Goal: Task Accomplishment & Management: Manage account settings

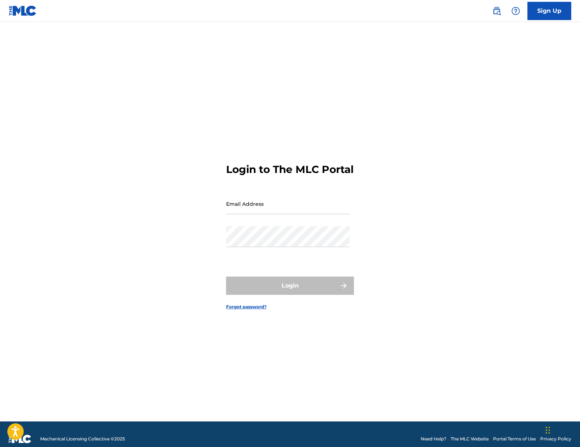
click at [239, 214] on input "Email Address" at bounding box center [287, 203] width 123 height 21
type input "[PERSON_NAME][EMAIL_ADDRESS][DOMAIN_NAME]"
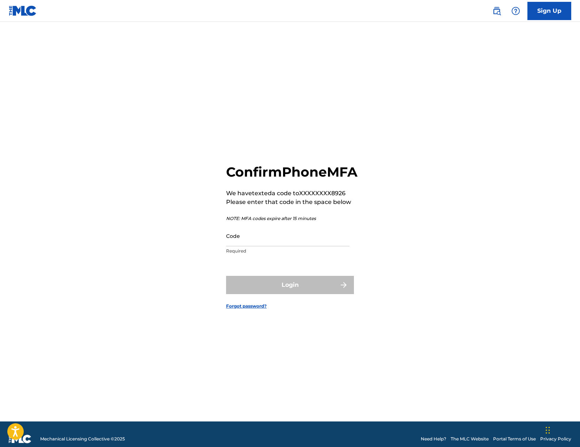
drag, startPoint x: 322, startPoint y: 251, endPoint x: 327, endPoint y: 254, distance: 6.4
click at [324, 246] on input "Code" at bounding box center [287, 236] width 123 height 21
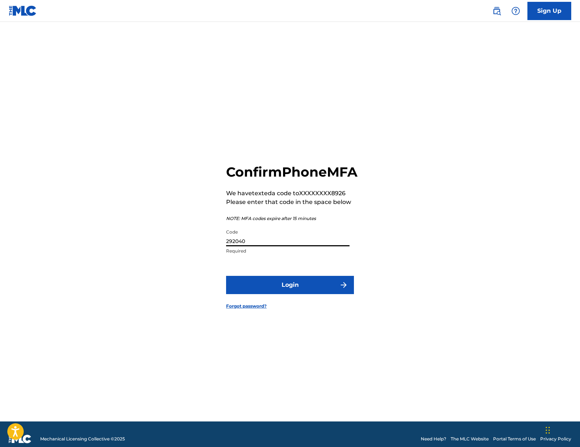
type input "292040"
click at [295, 293] on button "Login" at bounding box center [290, 285] width 128 height 18
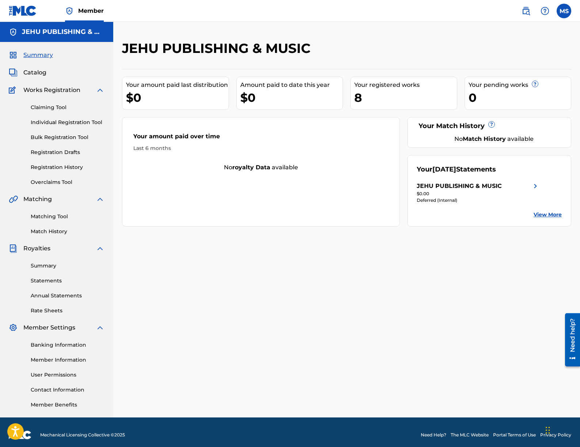
click at [38, 73] on span "Catalog" at bounding box center [34, 72] width 23 height 9
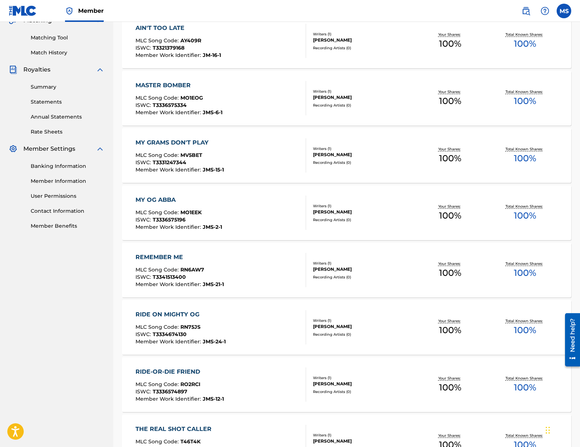
scroll to position [180, 0]
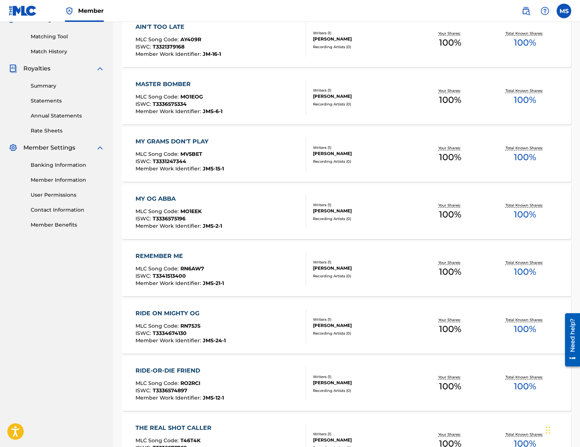
click at [387, 260] on div "Writers ( 1 )" at bounding box center [363, 262] width 100 height 5
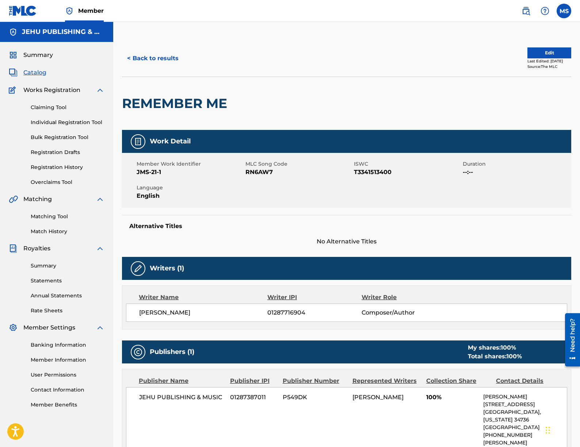
click at [545, 52] on button "Edit" at bounding box center [549, 52] width 44 height 11
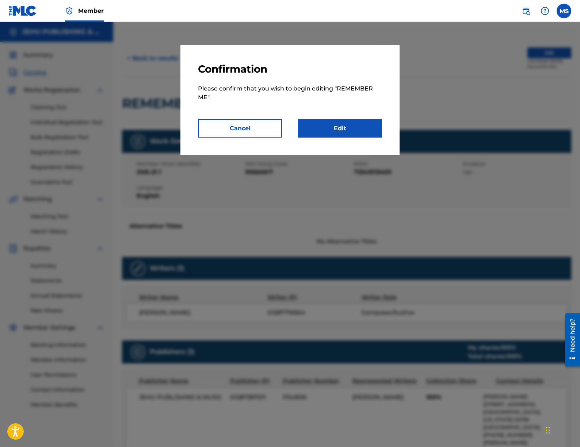
click at [343, 129] on link "Edit" at bounding box center [340, 128] width 84 height 18
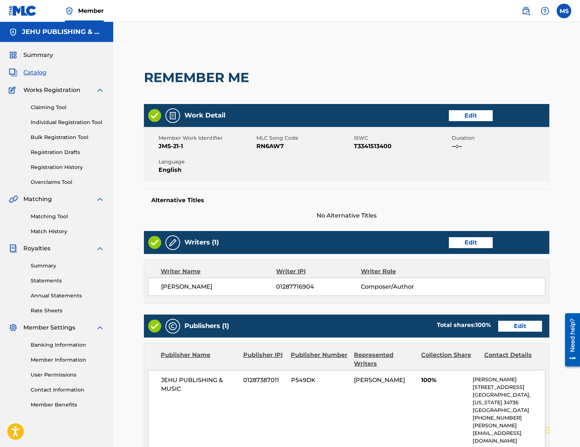
click at [464, 115] on link "Edit" at bounding box center [471, 115] width 44 height 11
